Goal: Communication & Community: Participate in discussion

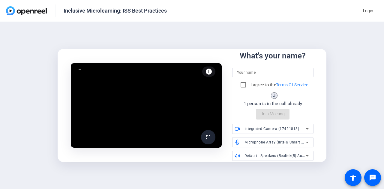
click at [276, 71] on input at bounding box center [273, 72] width 72 height 7
type input "Maya"
click at [245, 86] on input "I agree to the Terms Of Service" at bounding box center [243, 85] width 12 height 12
checkbox input "true"
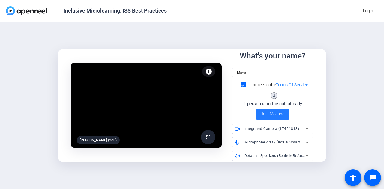
click at [275, 114] on span "Join Meeting" at bounding box center [273, 114] width 24 height 6
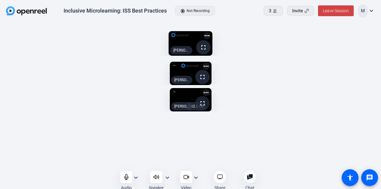
click at [206, 100] on mat-icon "fullscreen" at bounding box center [202, 103] width 7 height 7
click at [210, 96] on span at bounding box center [202, 103] width 14 height 14
click at [206, 100] on mat-icon "fullscreen" at bounding box center [202, 103] width 7 height 7
click at [210, 96] on span at bounding box center [202, 103] width 14 height 14
click at [186, 175] on icon at bounding box center [185, 177] width 4 height 4
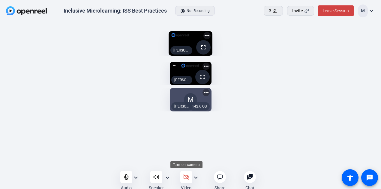
click at [188, 177] on icon at bounding box center [185, 177] width 5 height 5
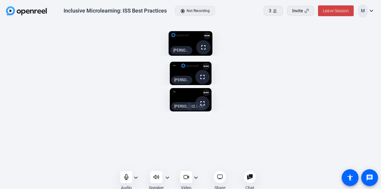
click at [210, 96] on span at bounding box center [202, 103] width 14 height 14
click at [187, 180] on icon at bounding box center [186, 177] width 6 height 6
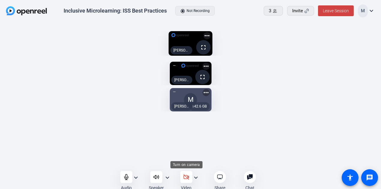
click at [189, 177] on icon at bounding box center [186, 177] width 6 height 6
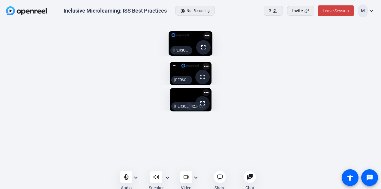
click at [206, 100] on mat-icon "fullscreen" at bounding box center [202, 103] width 7 height 7
click at [210, 96] on span at bounding box center [202, 103] width 14 height 14
click at [206, 100] on mat-icon "fullscreen" at bounding box center [202, 103] width 7 height 7
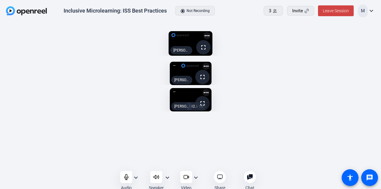
click at [206, 100] on mat-icon "fullscreen" at bounding box center [202, 103] width 7 height 7
click at [317, 59] on div "fullscreen [PERSON_NAME] (Screen) more_horiz" at bounding box center [190, 43] width 369 height 31
click at [315, 169] on div "fullscreen Jenessa Weaver (Screen) more_horiz fullscreen Jenessa Weaver more_ho…" at bounding box center [190, 97] width 381 height 151
click at [125, 176] on icon at bounding box center [126, 177] width 6 height 6
click at [129, 177] on div at bounding box center [126, 177] width 12 height 12
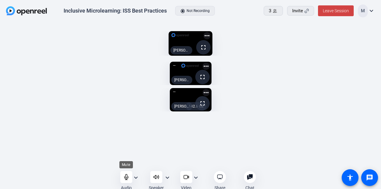
click at [126, 177] on icon at bounding box center [126, 177] width 6 height 6
click at [127, 177] on icon at bounding box center [126, 177] width 6 height 6
click at [127, 176] on icon at bounding box center [126, 177] width 6 height 6
click at [127, 179] on icon at bounding box center [126, 177] width 5 height 5
click at [129, 178] on div at bounding box center [126, 177] width 12 height 12
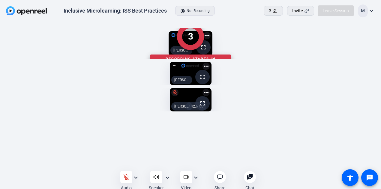
click at [297, 59] on div "3 Recording starts in" at bounding box center [190, 43] width 369 height 31
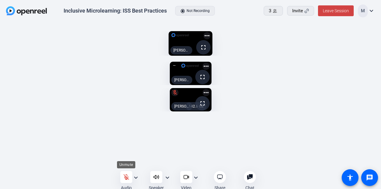
click at [128, 177] on icon at bounding box center [126, 177] width 6 height 6
click at [125, 178] on icon at bounding box center [126, 177] width 4 height 5
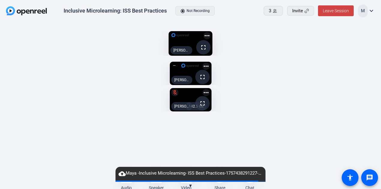
click at [125, 180] on div "cloud_upload Maya -Inclusive Microlearning- ISS Best Practices-1757438291227-we…" at bounding box center [190, 174] width 150 height 14
click at [291, 168] on div "fullscreen Jenessa Weaver (Screen) more_horiz fullscreen Jenessa Weaver more_ho…" at bounding box center [190, 97] width 381 height 151
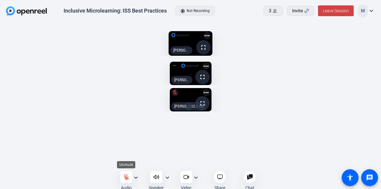
click at [132, 176] on div at bounding box center [126, 177] width 12 height 12
click at [301, 56] on openreel-capture-lite-video-stream "fullscreen [PERSON_NAME] (Screen) more_horiz" at bounding box center [190, 43] width 363 height 25
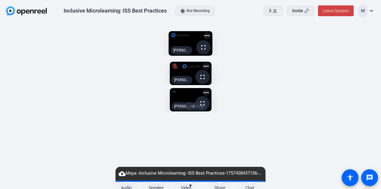
click at [293, 56] on openreel-capture-lite-video-stream "fullscreen [PERSON_NAME] (Screen) more_horiz" at bounding box center [190, 43] width 363 height 25
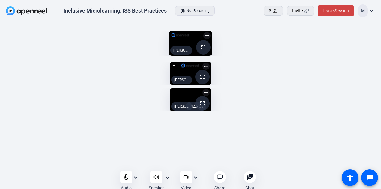
click at [310, 56] on openreel-capture-lite-video-stream "fullscreen [PERSON_NAME] (Screen) more_horiz" at bounding box center [190, 43] width 363 height 25
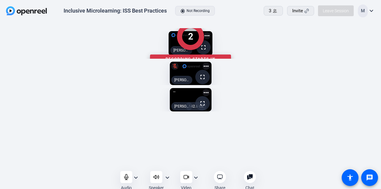
click at [302, 59] on div "2 Recording starts in" at bounding box center [190, 43] width 369 height 31
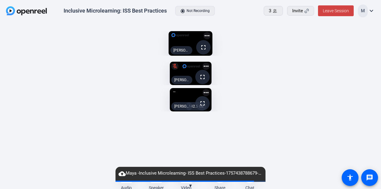
click at [303, 56] on openreel-capture-lite-video-stream "fullscreen [PERSON_NAME] (Screen) more_horiz" at bounding box center [190, 43] width 363 height 25
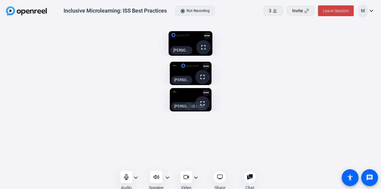
click at [297, 56] on openreel-capture-lite-video-stream "fullscreen [PERSON_NAME] (Screen) more_horiz" at bounding box center [190, 43] width 363 height 25
click at [298, 56] on openreel-capture-lite-video-stream "fullscreen [PERSON_NAME] (Screen) more_horiz" at bounding box center [190, 43] width 363 height 25
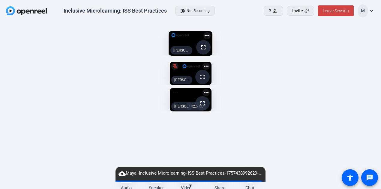
click at [308, 56] on openreel-capture-lite-video-stream "fullscreen [PERSON_NAME] (Screen) more_horiz" at bounding box center [190, 43] width 363 height 25
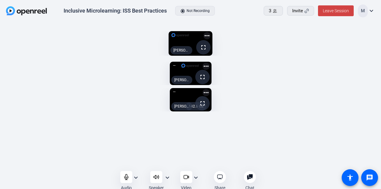
click at [290, 56] on openreel-capture-lite-video-stream "fullscreen [PERSON_NAME] (Screen) more_horiz" at bounding box center [190, 43] width 363 height 25
click at [297, 56] on openreel-capture-lite-video-stream "fullscreen [PERSON_NAME] (Screen) more_horiz" at bounding box center [190, 43] width 363 height 25
click at [336, 9] on span "Leave Session" at bounding box center [336, 10] width 26 height 5
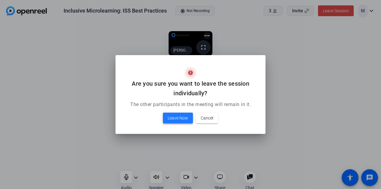
click at [184, 120] on span "Leave Now" at bounding box center [178, 118] width 20 height 7
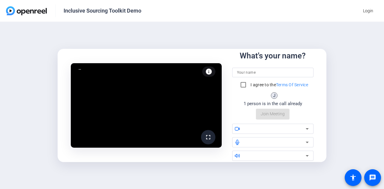
click at [355, 77] on div "fullscreen info Test your audio and video What's your name? I agree to the Term…" at bounding box center [192, 105] width 384 height 167
click at [282, 77] on div at bounding box center [273, 73] width 72 height 10
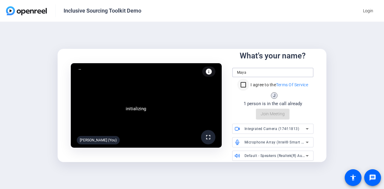
type input "Maya"
click at [241, 83] on input "I agree to the Terms Of Service" at bounding box center [243, 85] width 12 height 12
checkbox input "true"
click at [280, 115] on span "Join Meeting" at bounding box center [273, 114] width 24 height 6
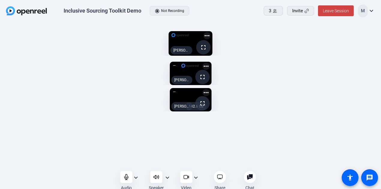
click at [356, 135] on div "fullscreen [PERSON_NAME] more_horiz 142.6 GB fullscreen Maya (You) more_horiz" at bounding box center [190, 113] width 369 height 109
click at [292, 56] on openreel-capture-lite-video-stream "fullscreen [PERSON_NAME] (Screen) more_horiz" at bounding box center [190, 43] width 363 height 25
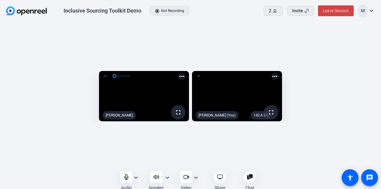
click at [240, 25] on div "fullscreen [PERSON_NAME] more_horiz 142.6 GB fullscreen Maya (You) more_horiz" at bounding box center [190, 97] width 381 height 151
click at [327, 10] on span "Leave Session" at bounding box center [336, 10] width 26 height 5
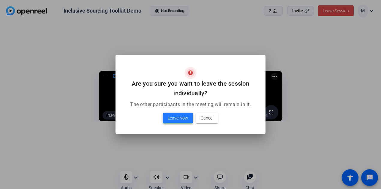
click at [180, 118] on span "Leave Now" at bounding box center [178, 118] width 20 height 7
